Goal: Task Accomplishment & Management: Complete application form

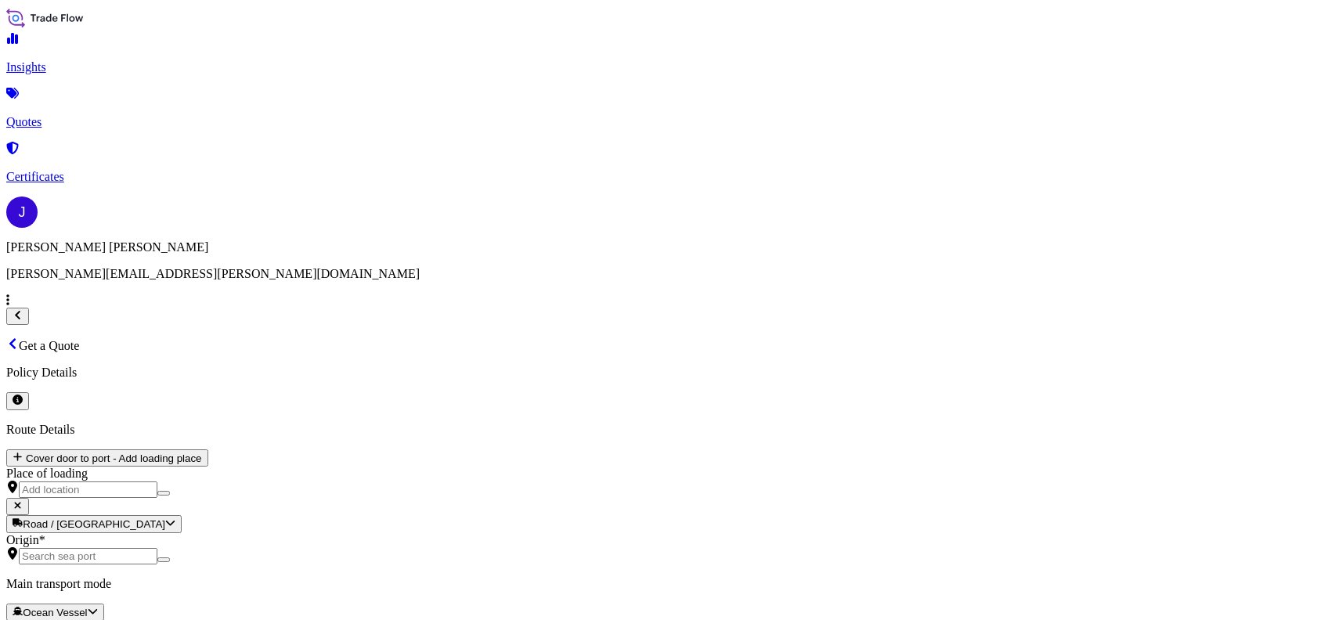
select select "Ocean Vessel"
